Goal: Navigation & Orientation: Find specific page/section

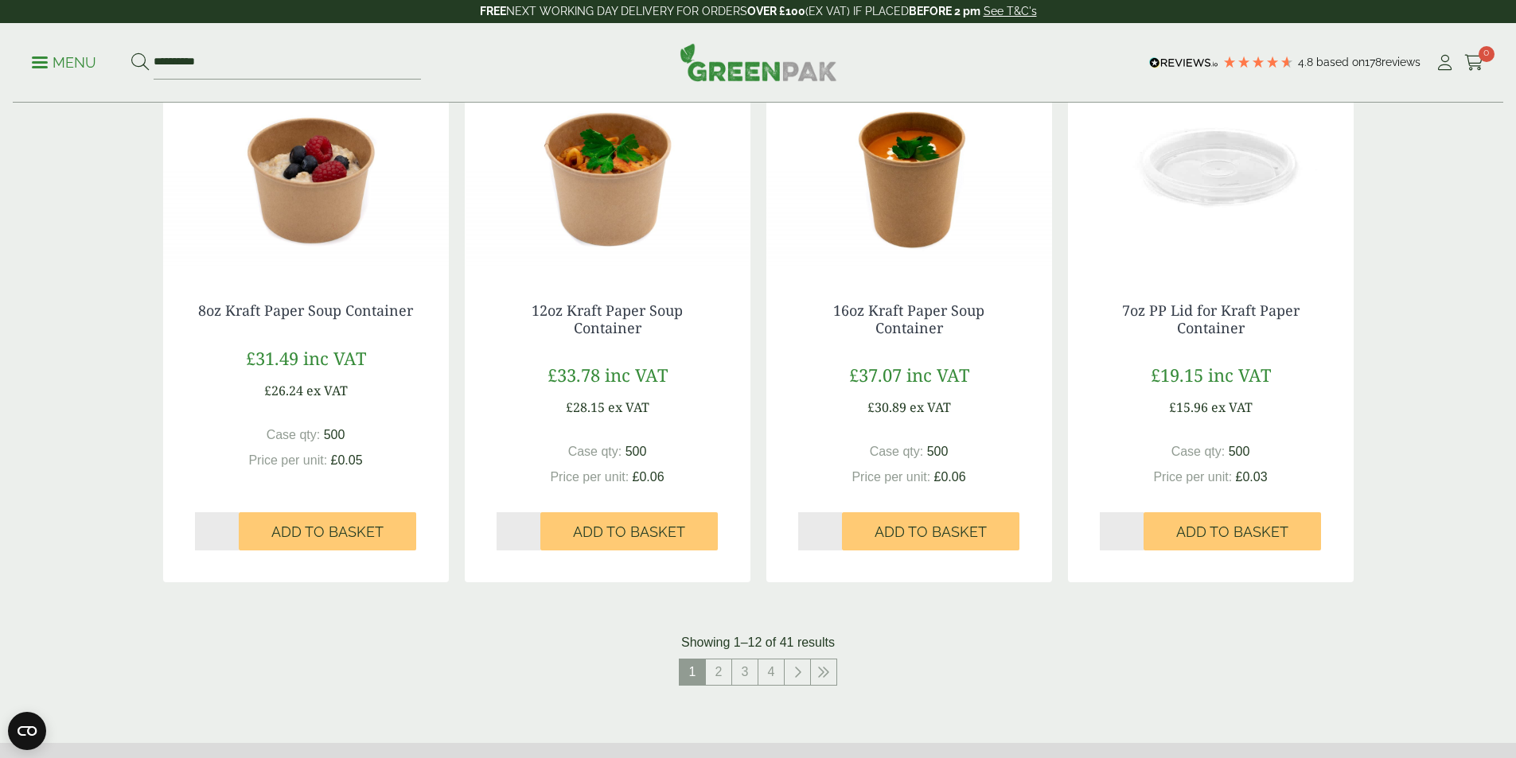
scroll to position [1432, 0]
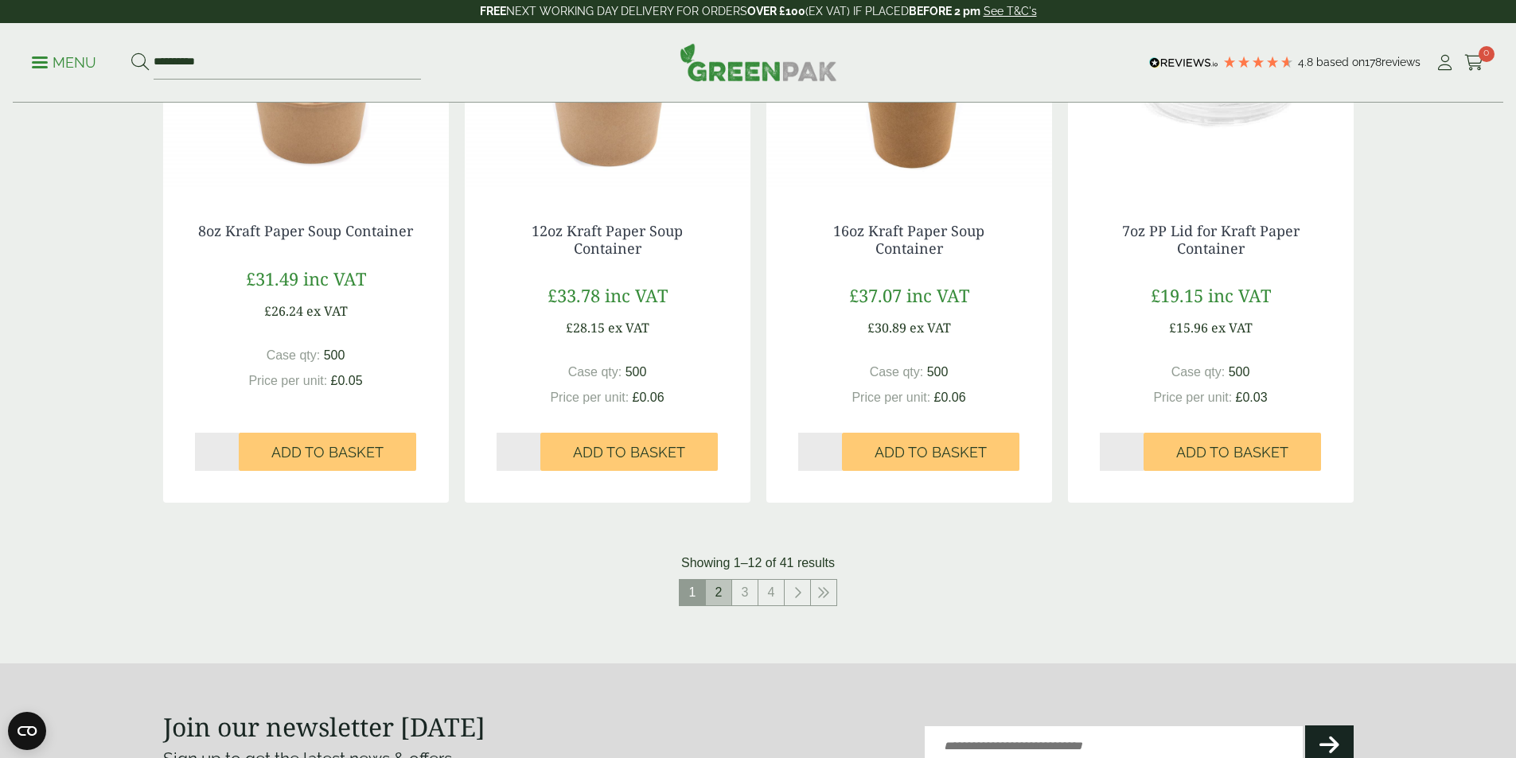
click at [724, 587] on link "2" at bounding box center [718, 592] width 25 height 25
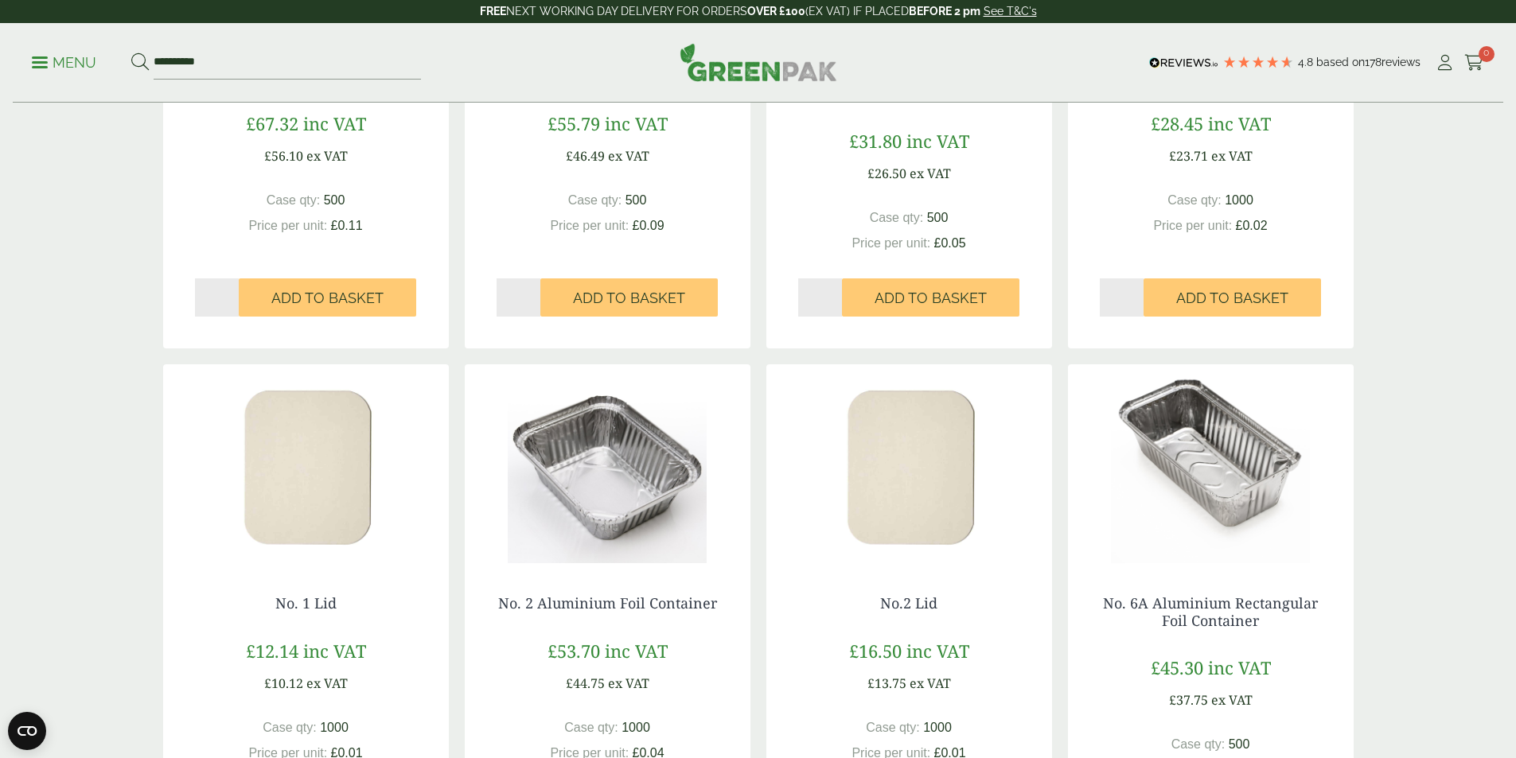
scroll to position [1035, 0]
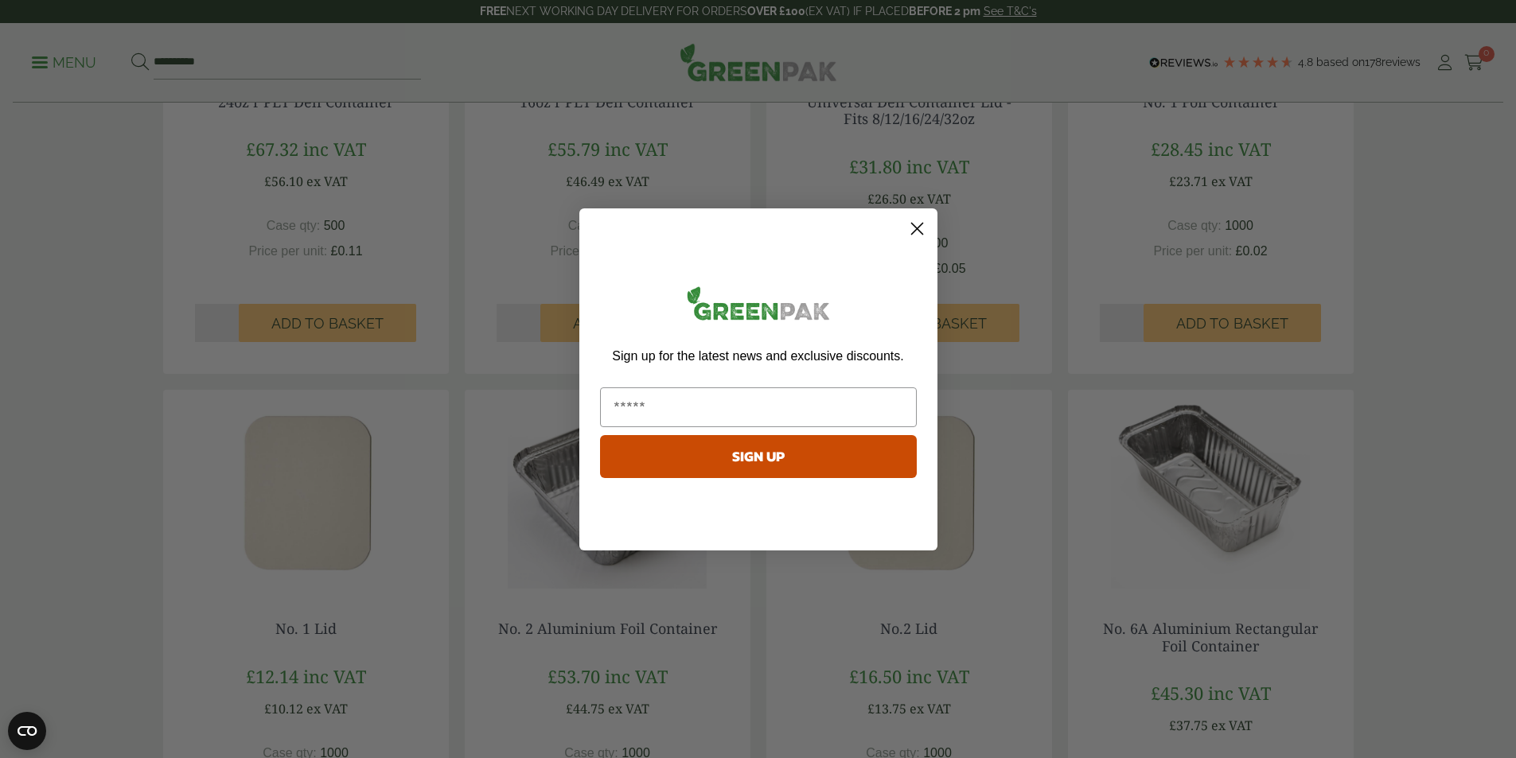
click at [913, 242] on div "Close dialog Sign up for the latest news and exclusive discounts. SIGN UP ******" at bounding box center [758, 380] width 358 height 342
click at [917, 227] on circle "Close dialog" at bounding box center [916, 228] width 26 height 26
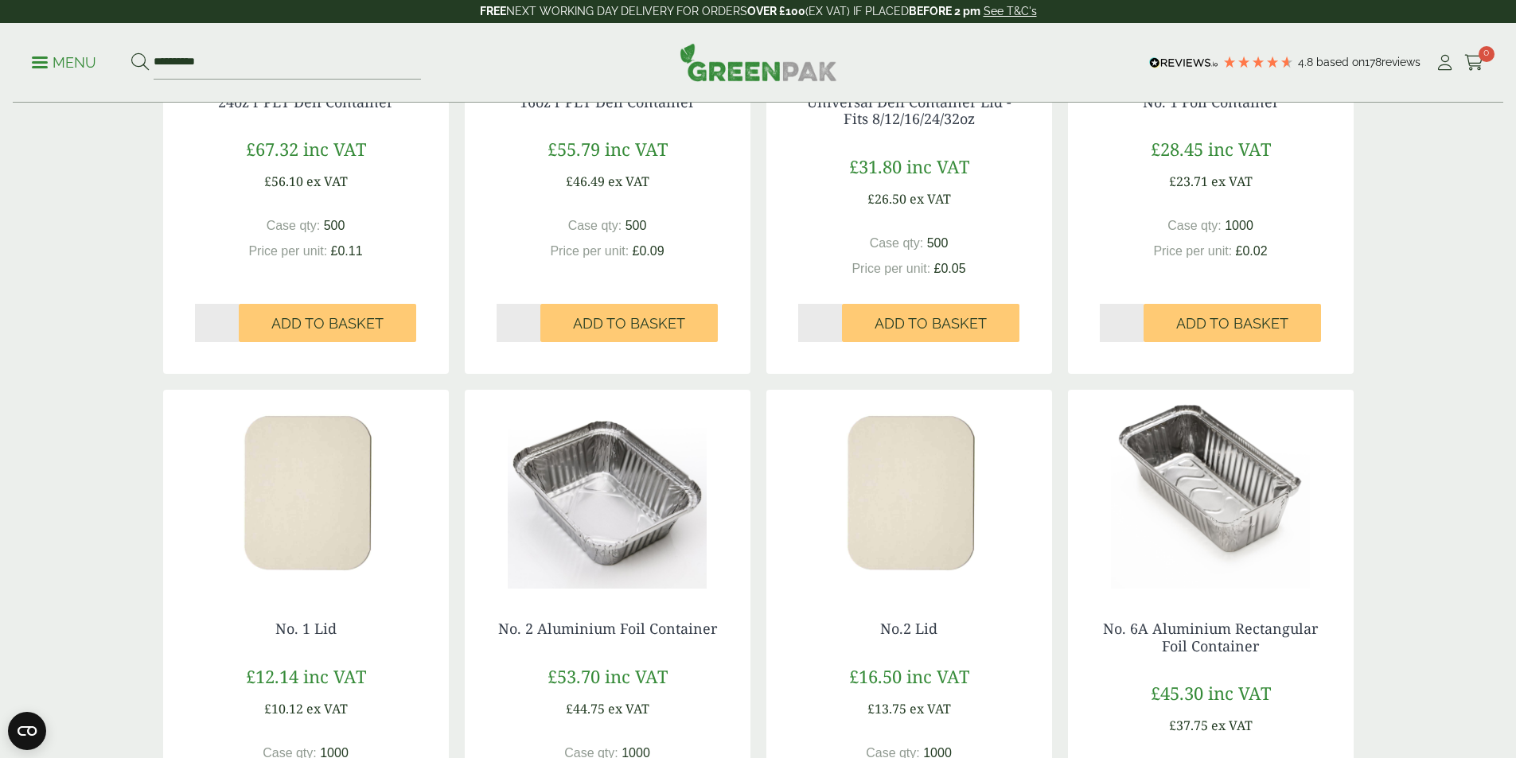
scroll to position [1432, 0]
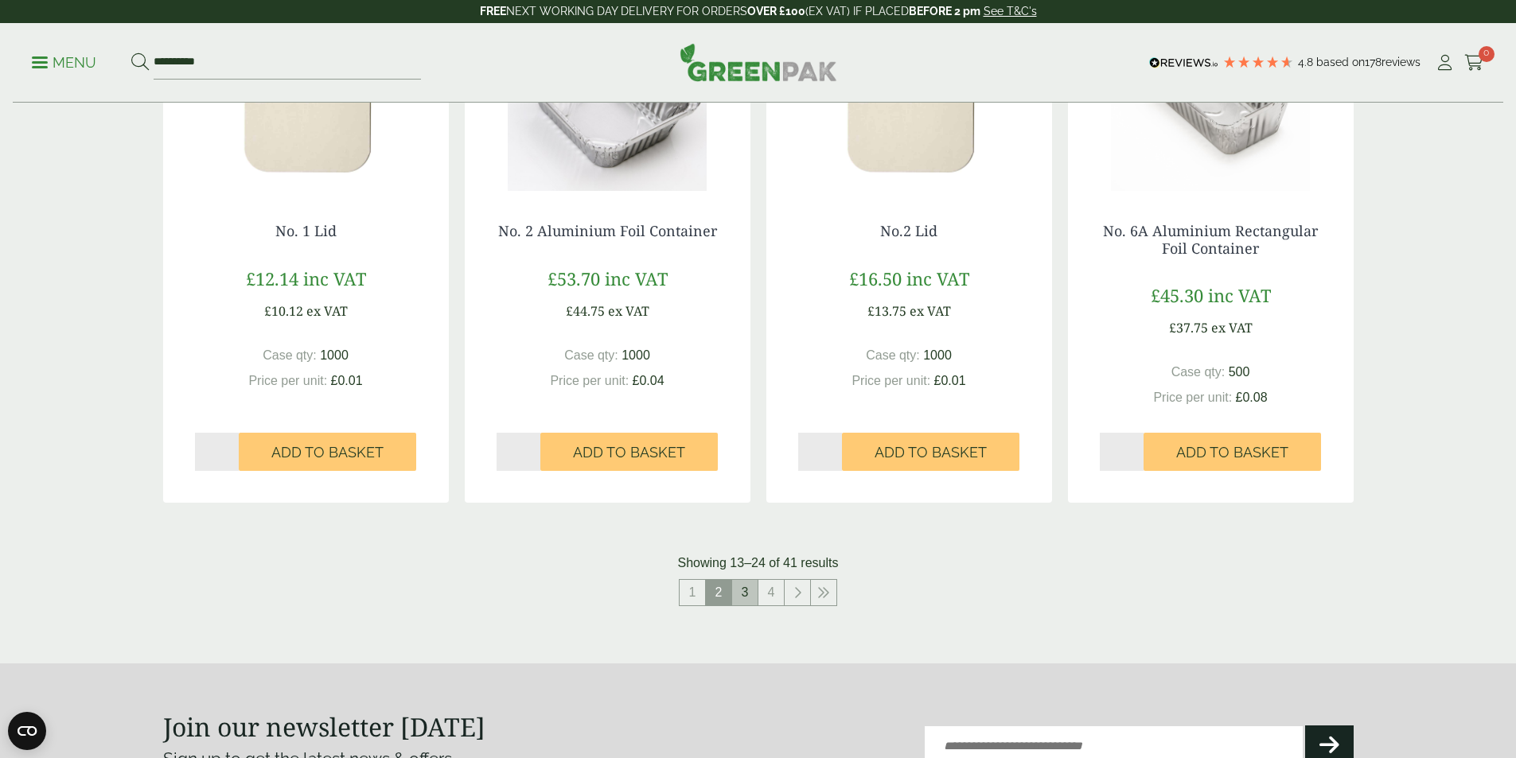
click at [747, 594] on link "3" at bounding box center [744, 592] width 25 height 25
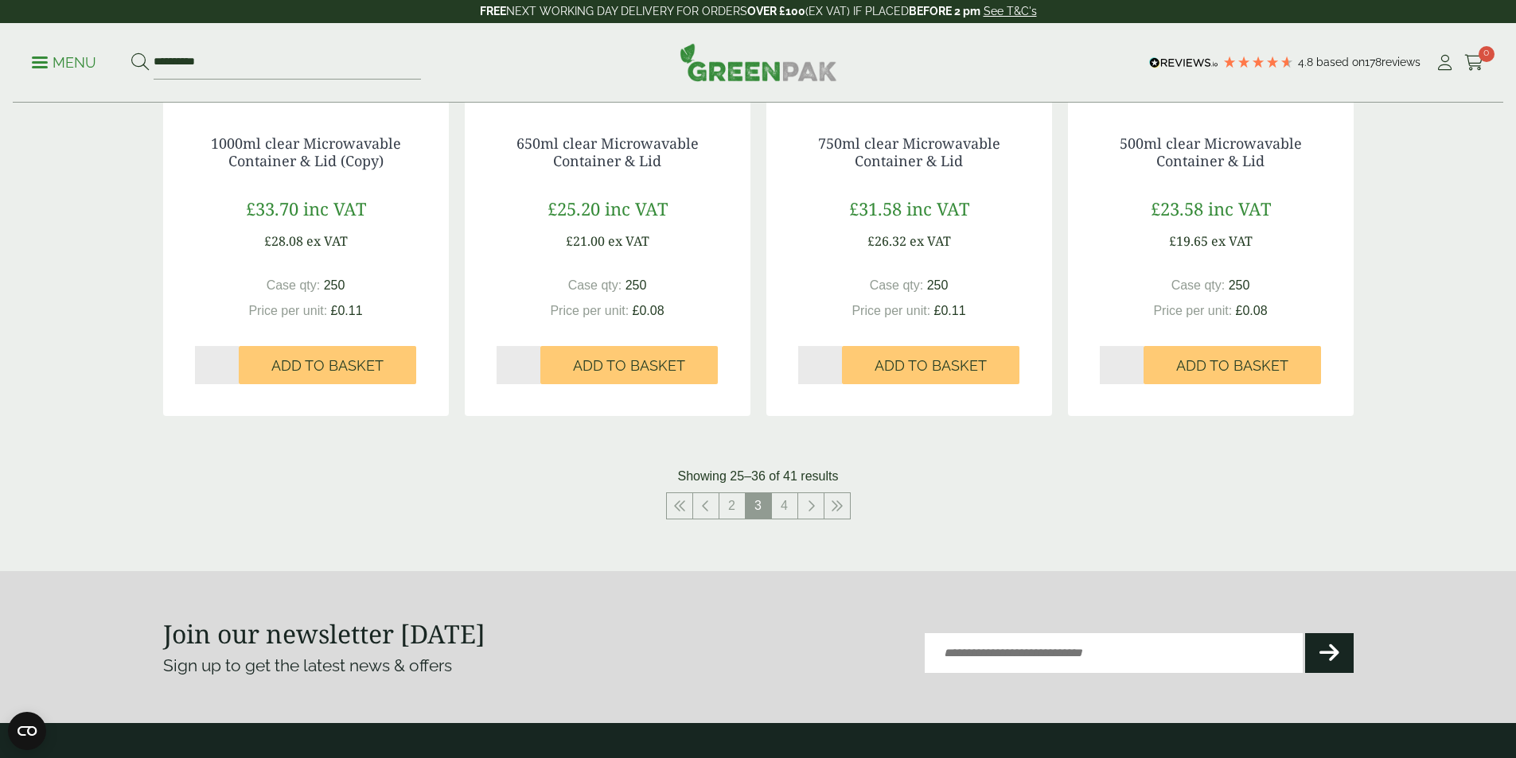
scroll to position [1512, 0]
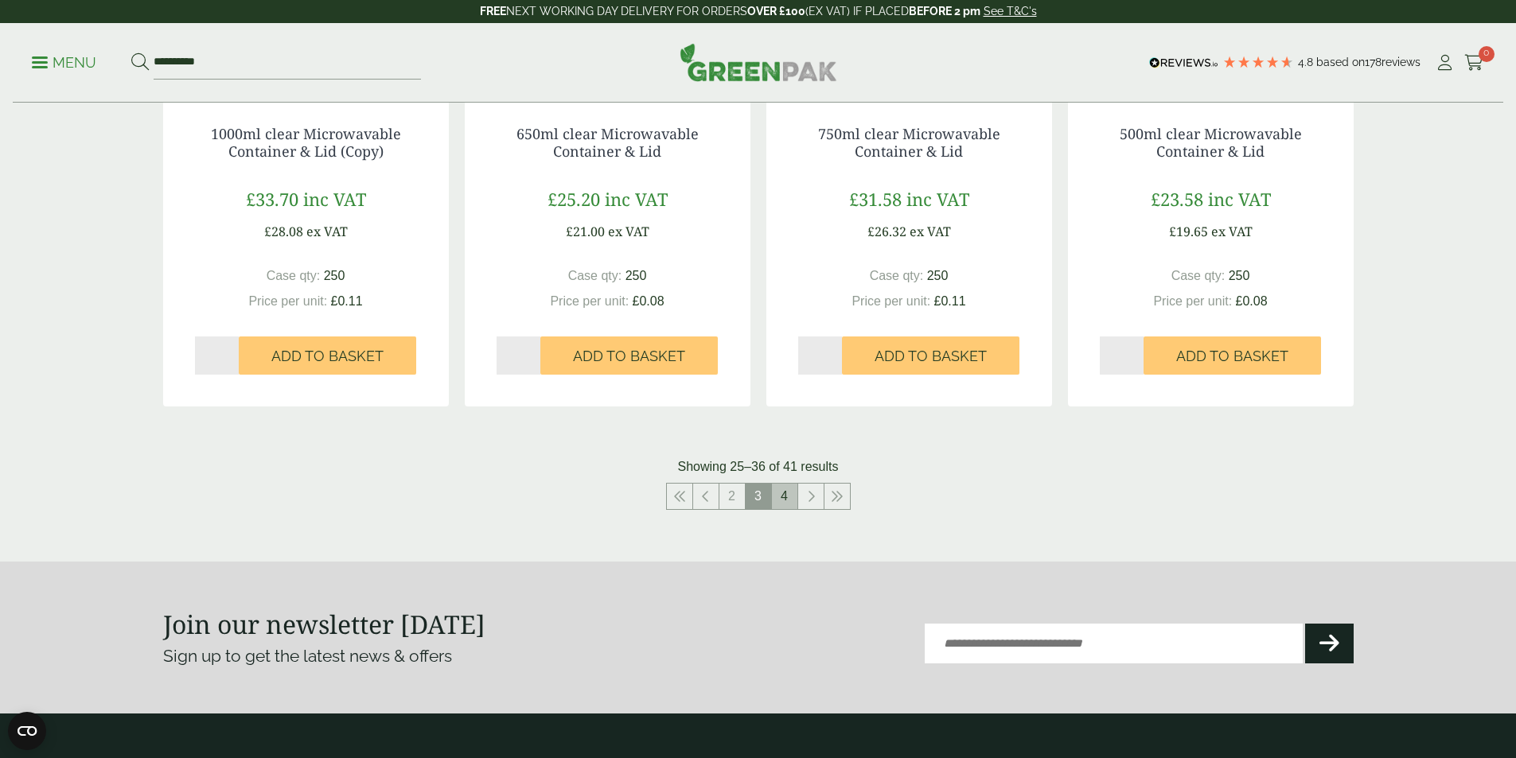
click at [781, 495] on link "4" at bounding box center [784, 496] width 25 height 25
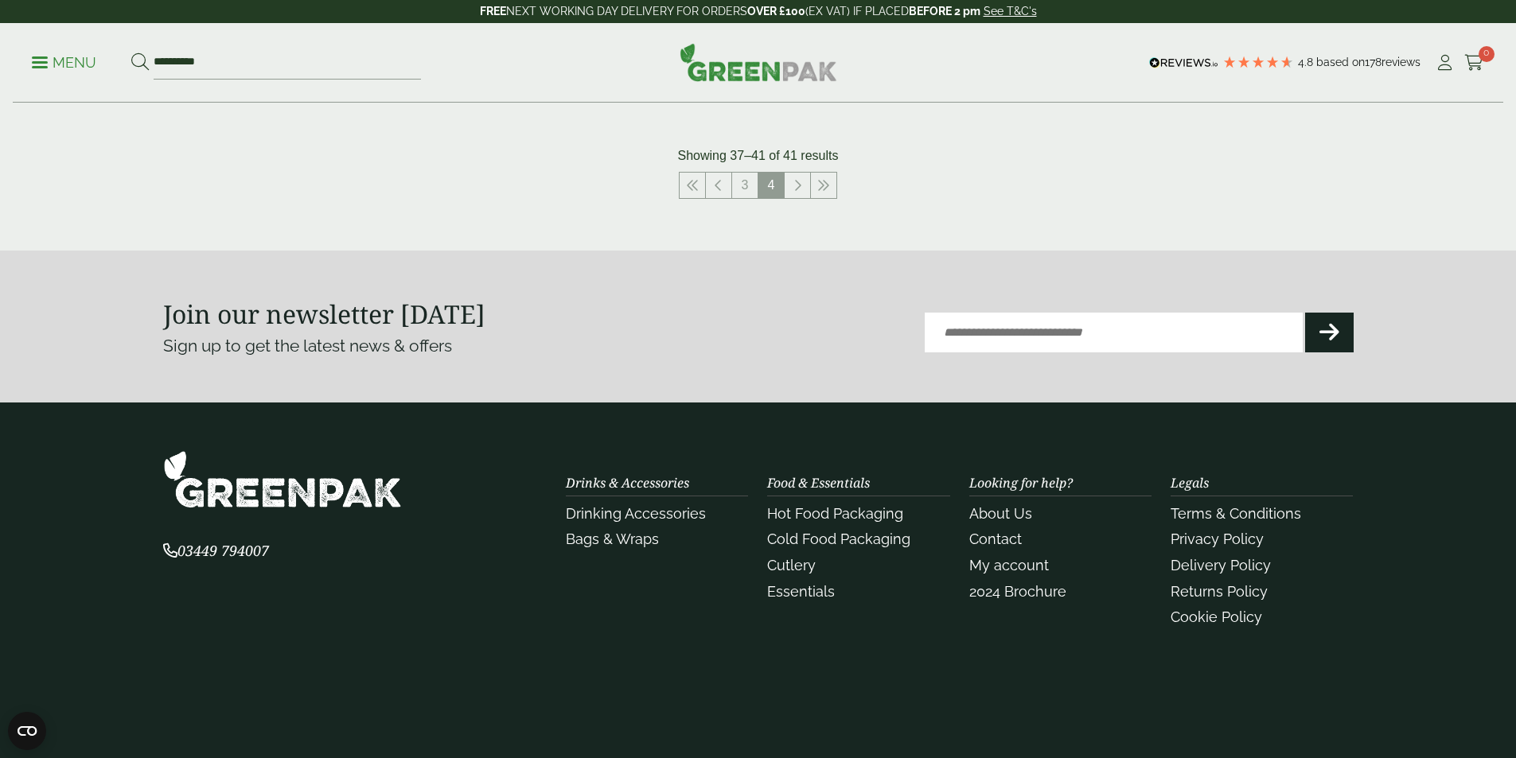
scroll to position [1432, 0]
